Goal: Check status: Check status

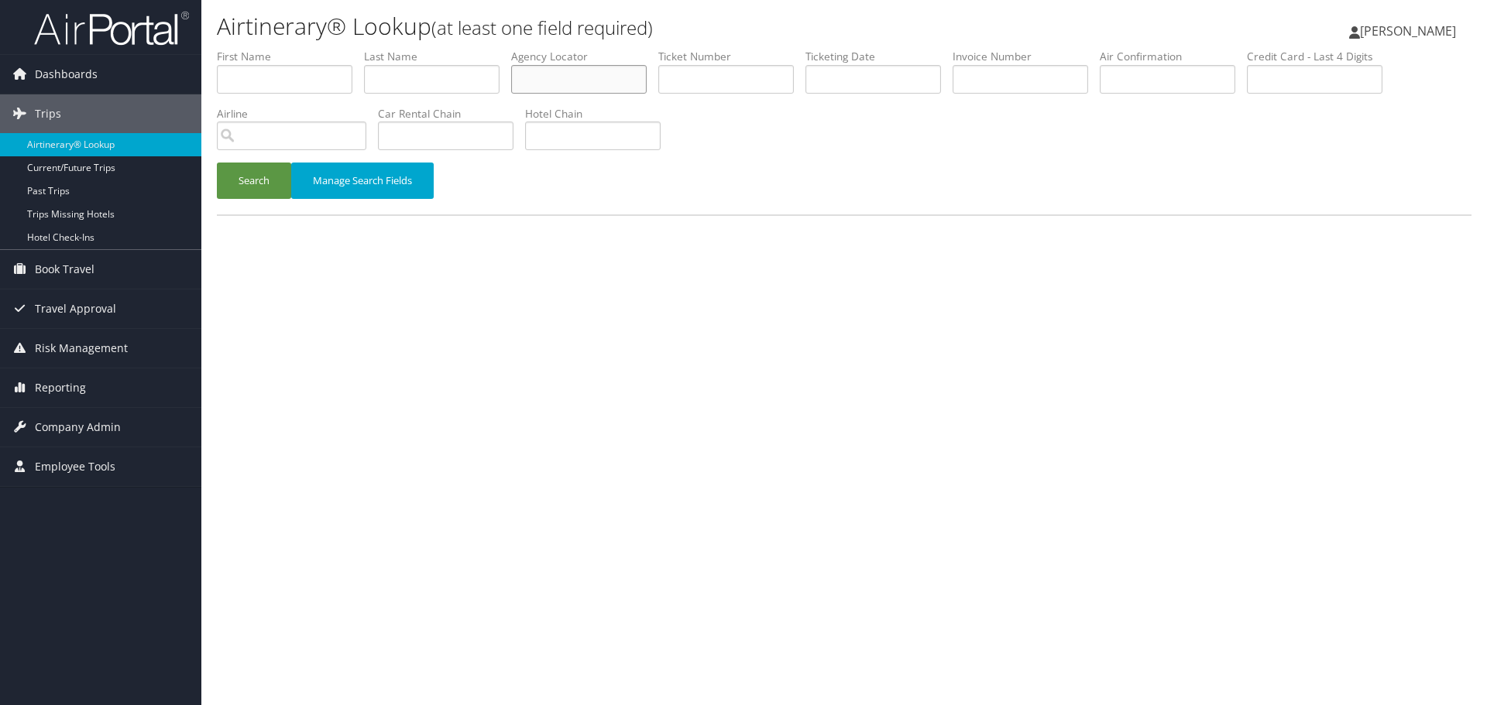
click at [561, 90] on input "text" at bounding box center [578, 79] width 135 height 29
click at [456, 87] on input "text" at bounding box center [431, 79] width 135 height 29
paste input "[PERSON_NAME]"
type input "[PERSON_NAME]"
click at [831, 83] on input "text" at bounding box center [872, 79] width 135 height 29
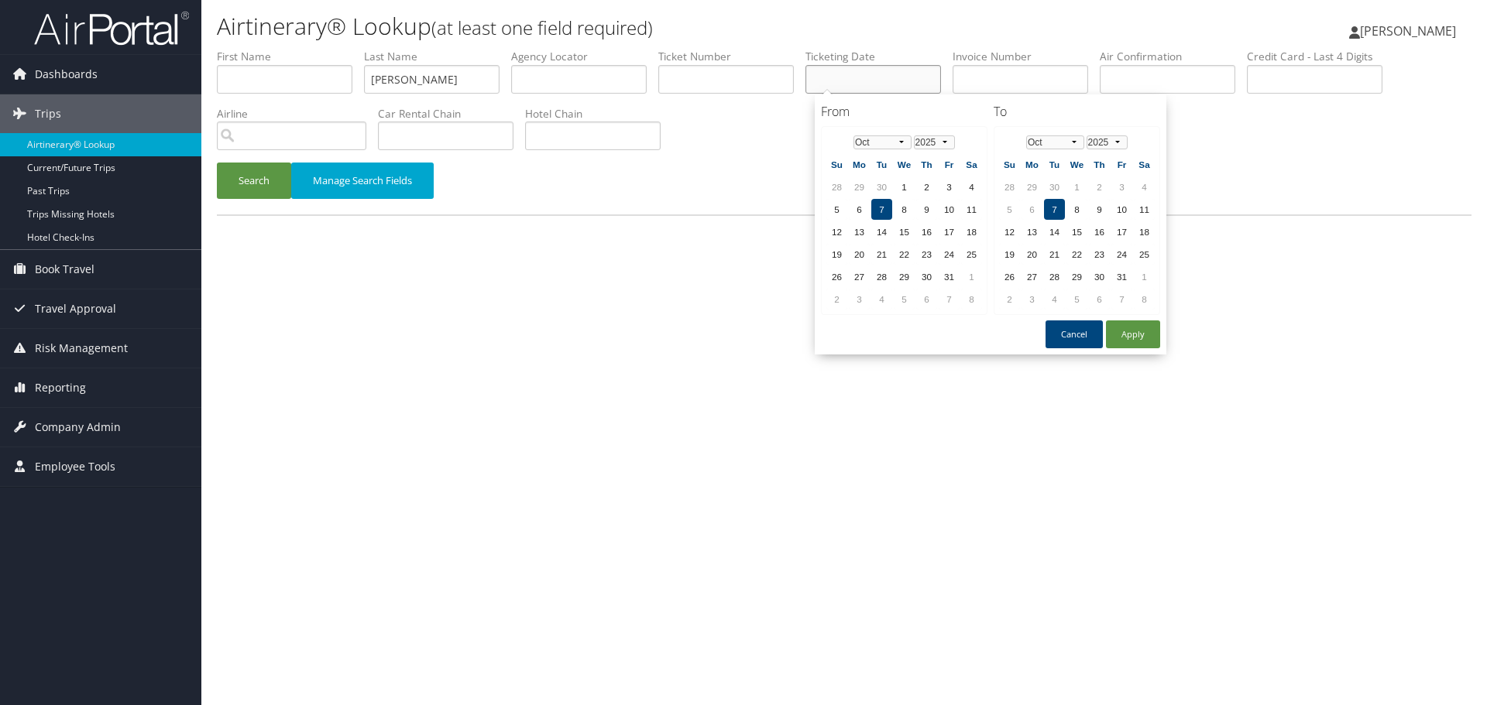
paste input "[DATE]"
type input "[DATE]"
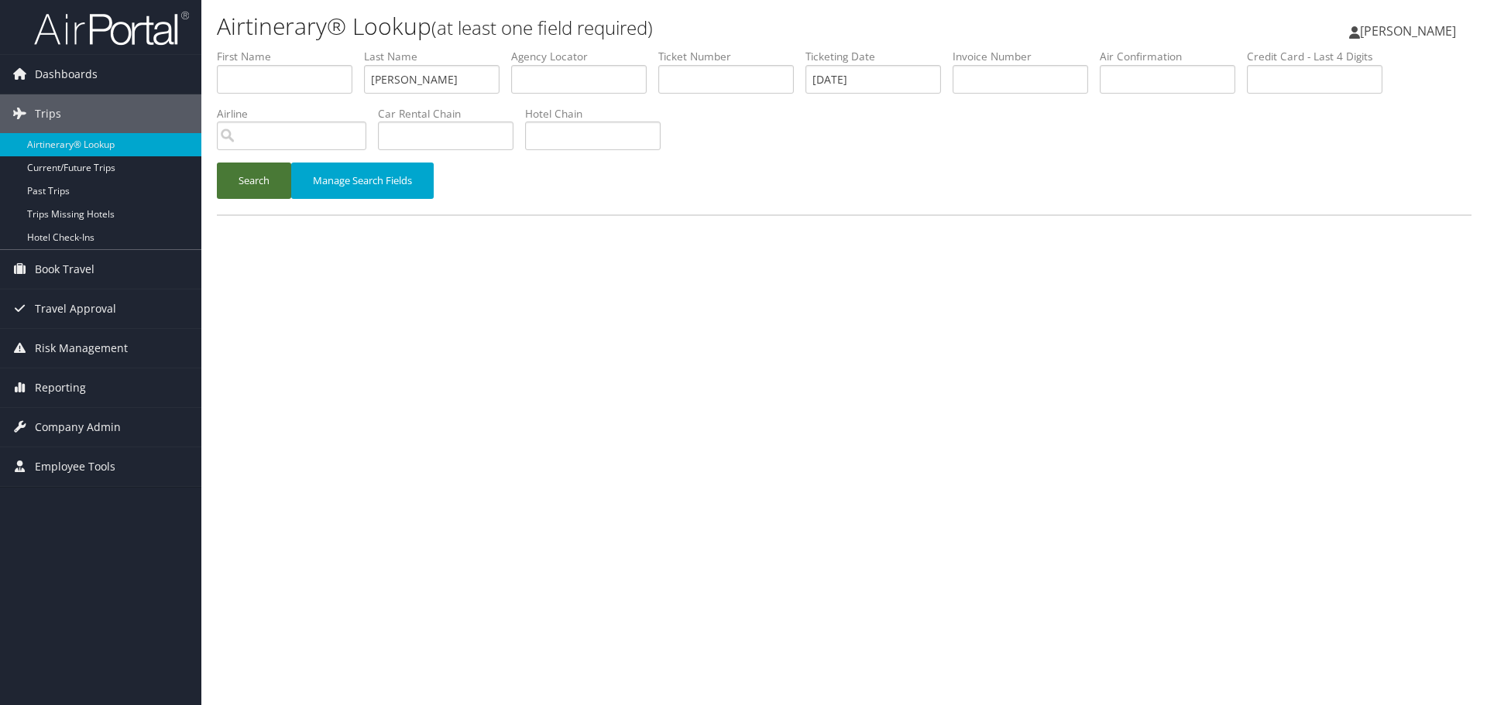
click at [255, 177] on button "Search" at bounding box center [254, 181] width 74 height 36
